Goal: Information Seeking & Learning: Check status

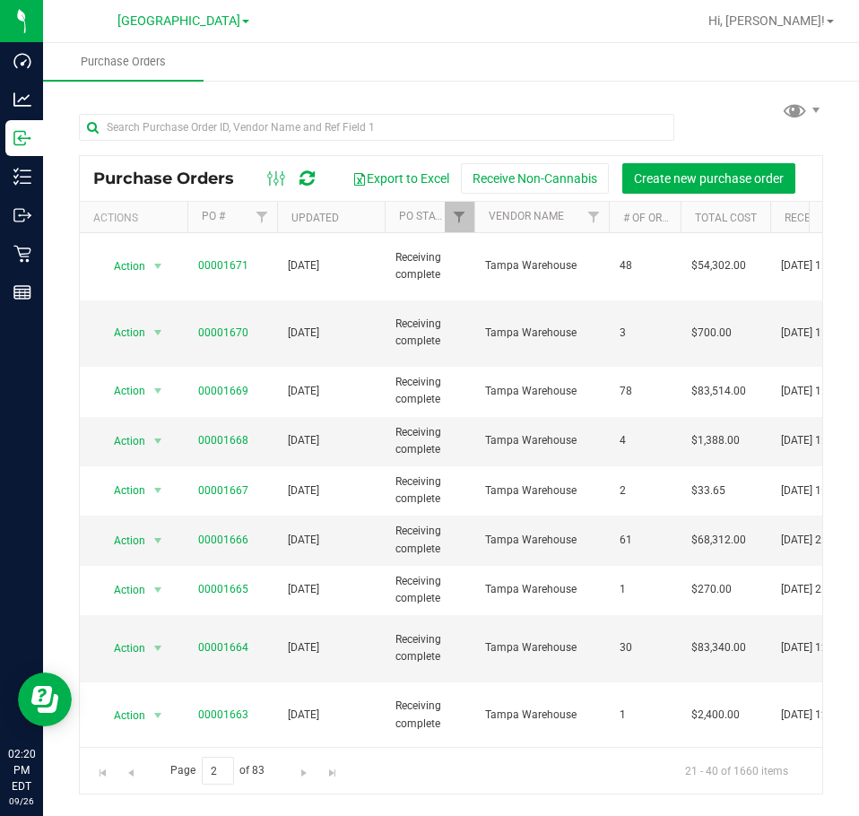
scroll to position [90, 0]
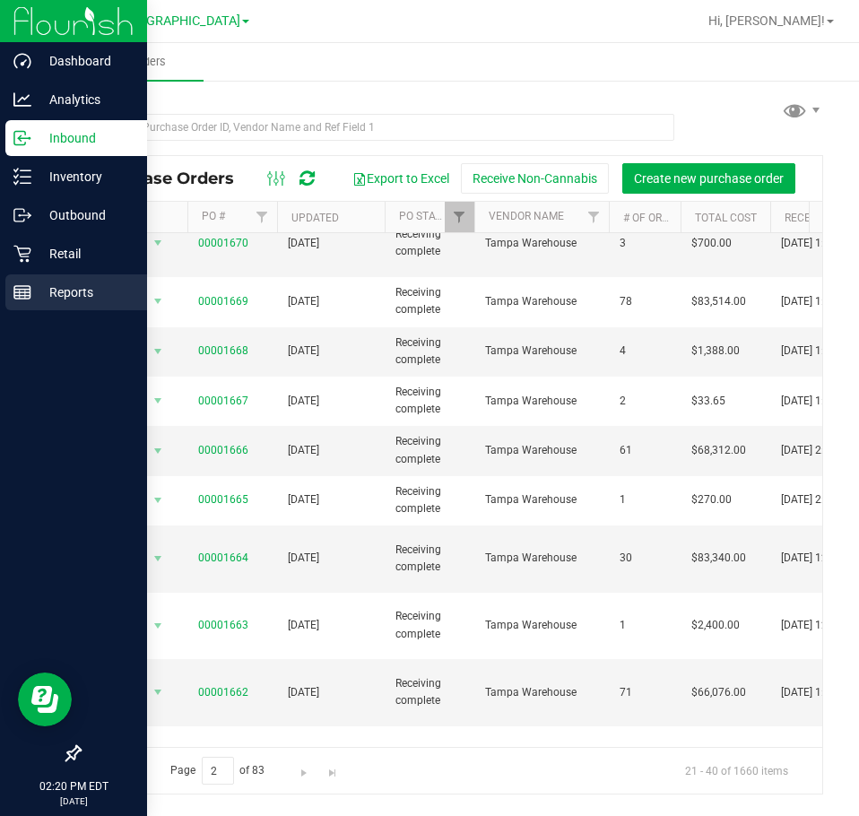
click at [65, 288] on p "Reports" at bounding box center [85, 292] width 108 height 22
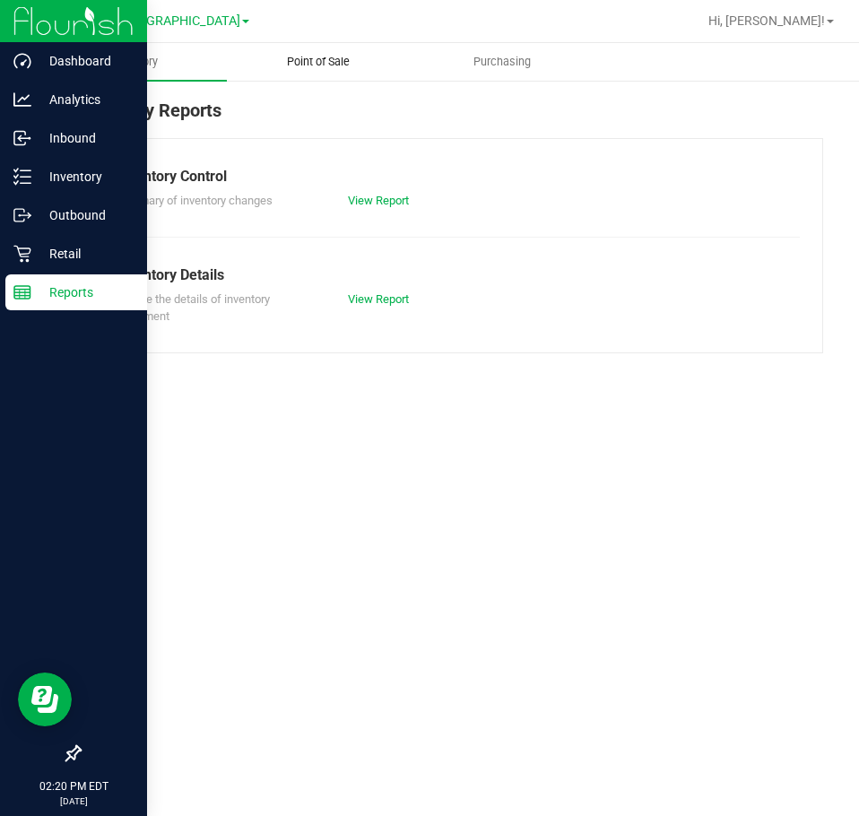
click at [341, 61] on span "Point of Sale" at bounding box center [318, 62] width 111 height 16
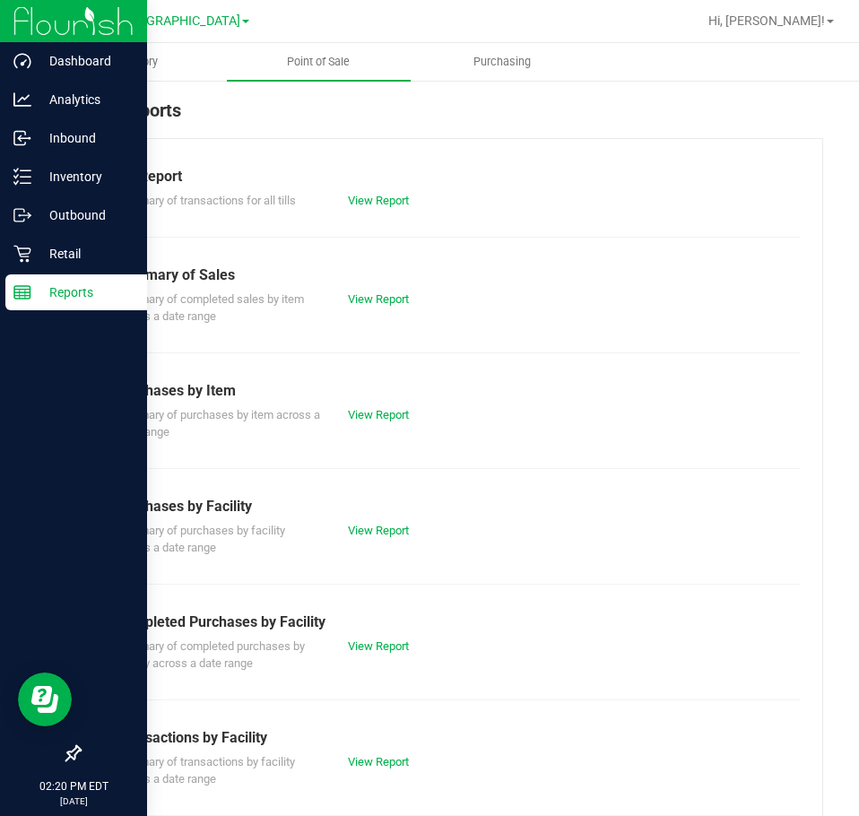
click at [359, 637] on div "View Report" at bounding box center [392, 646] width 117 height 18
click at [367, 646] on link "View Report" at bounding box center [378, 645] width 61 height 13
